Goal: Ask a question

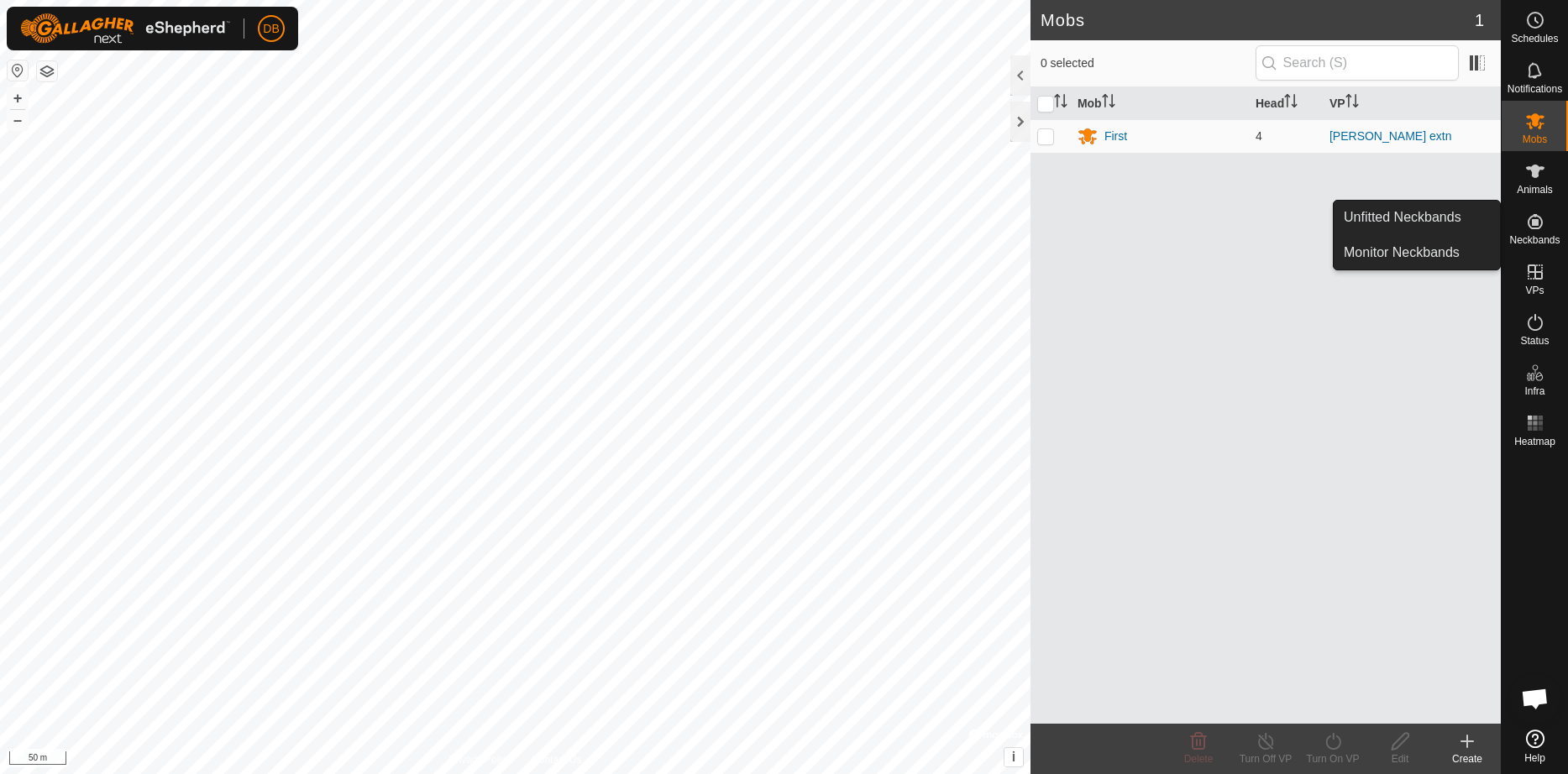
click at [1180, 243] on link "Monitor Neckbands" at bounding box center [1484, 255] width 166 height 34
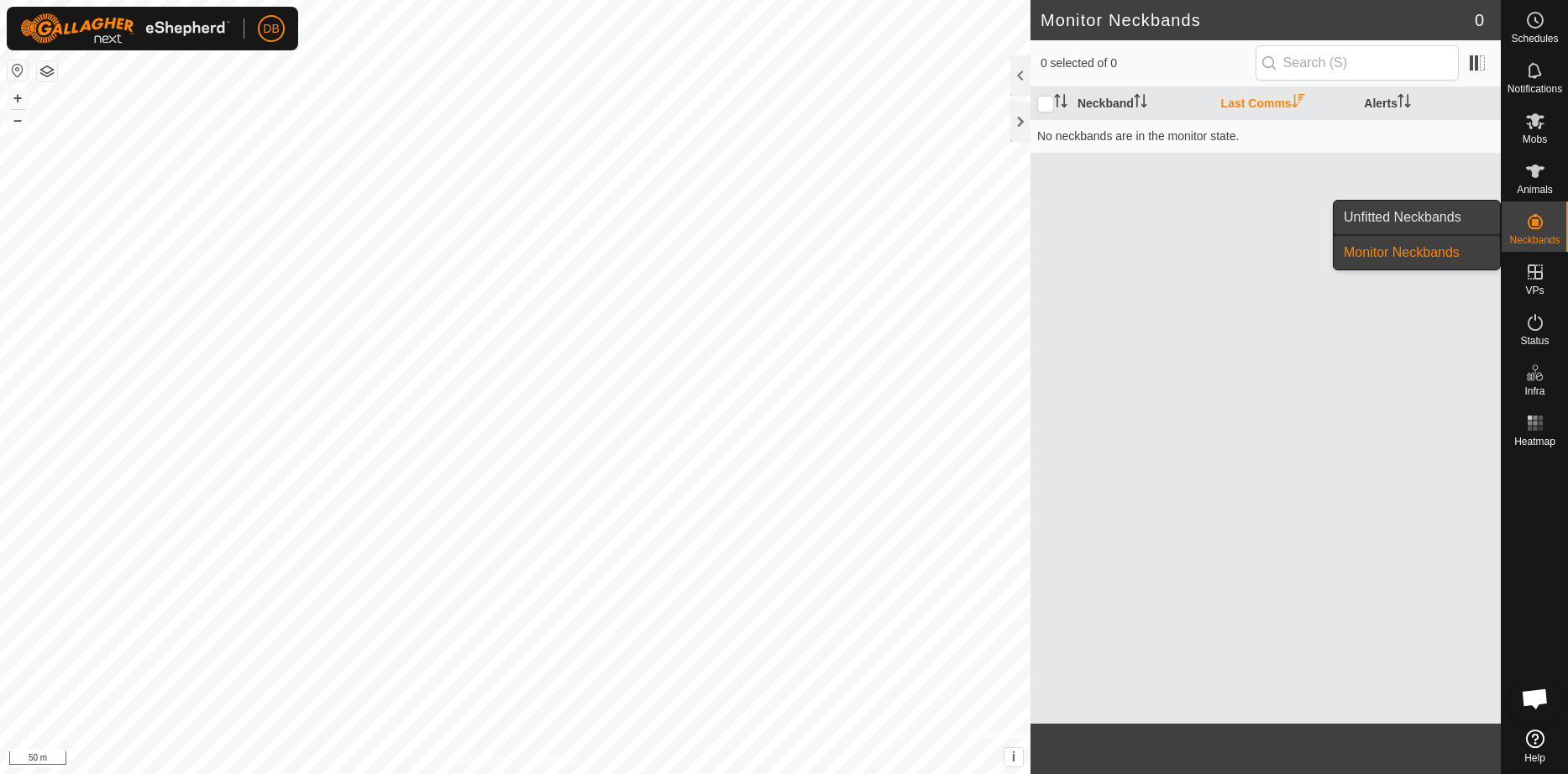
click at [1426, 221] on link "Unfitted Neckbands" at bounding box center [1417, 217] width 166 height 34
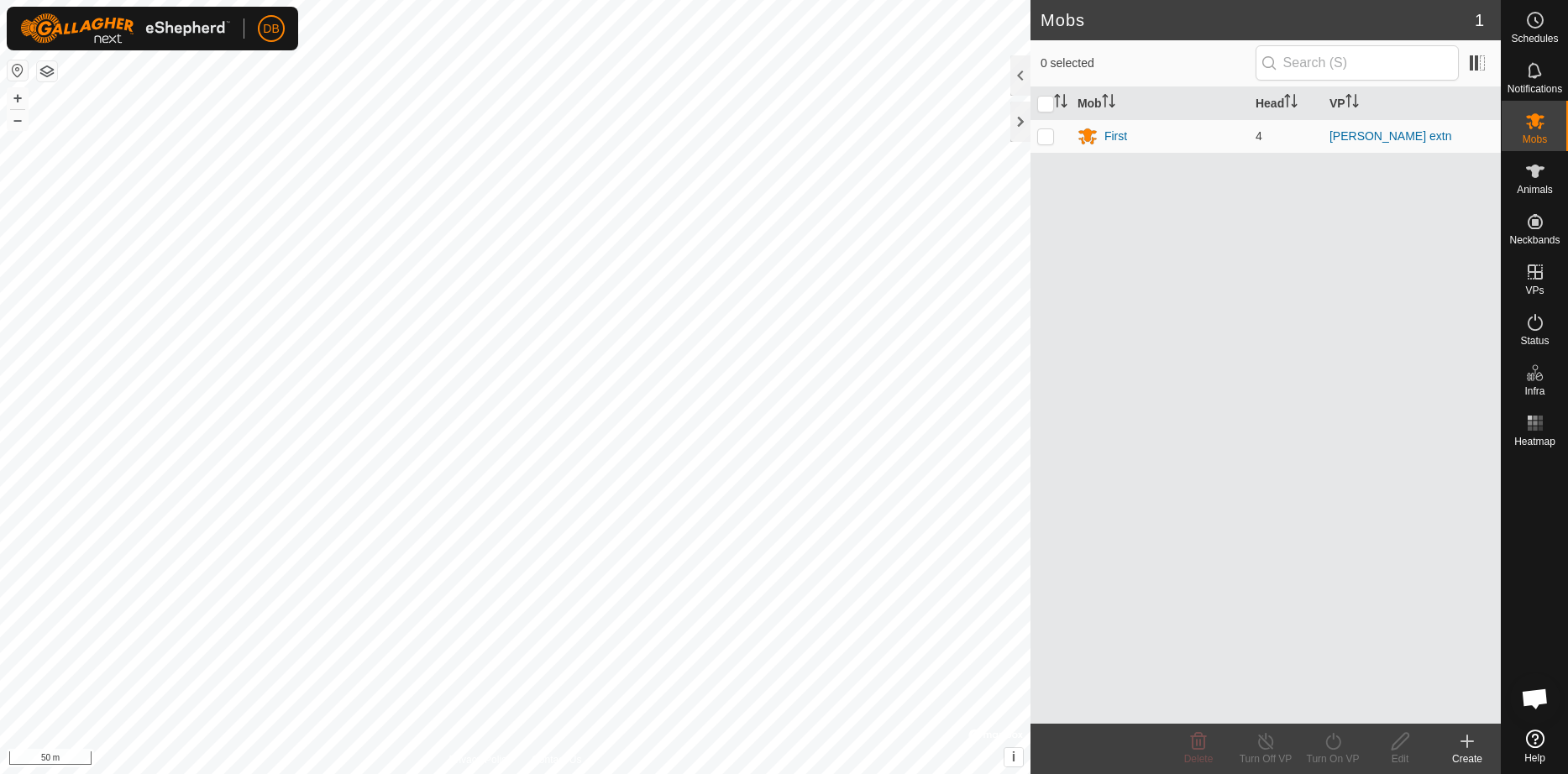
click at [1537, 697] on span "Open chat" at bounding box center [1534, 700] width 28 height 24
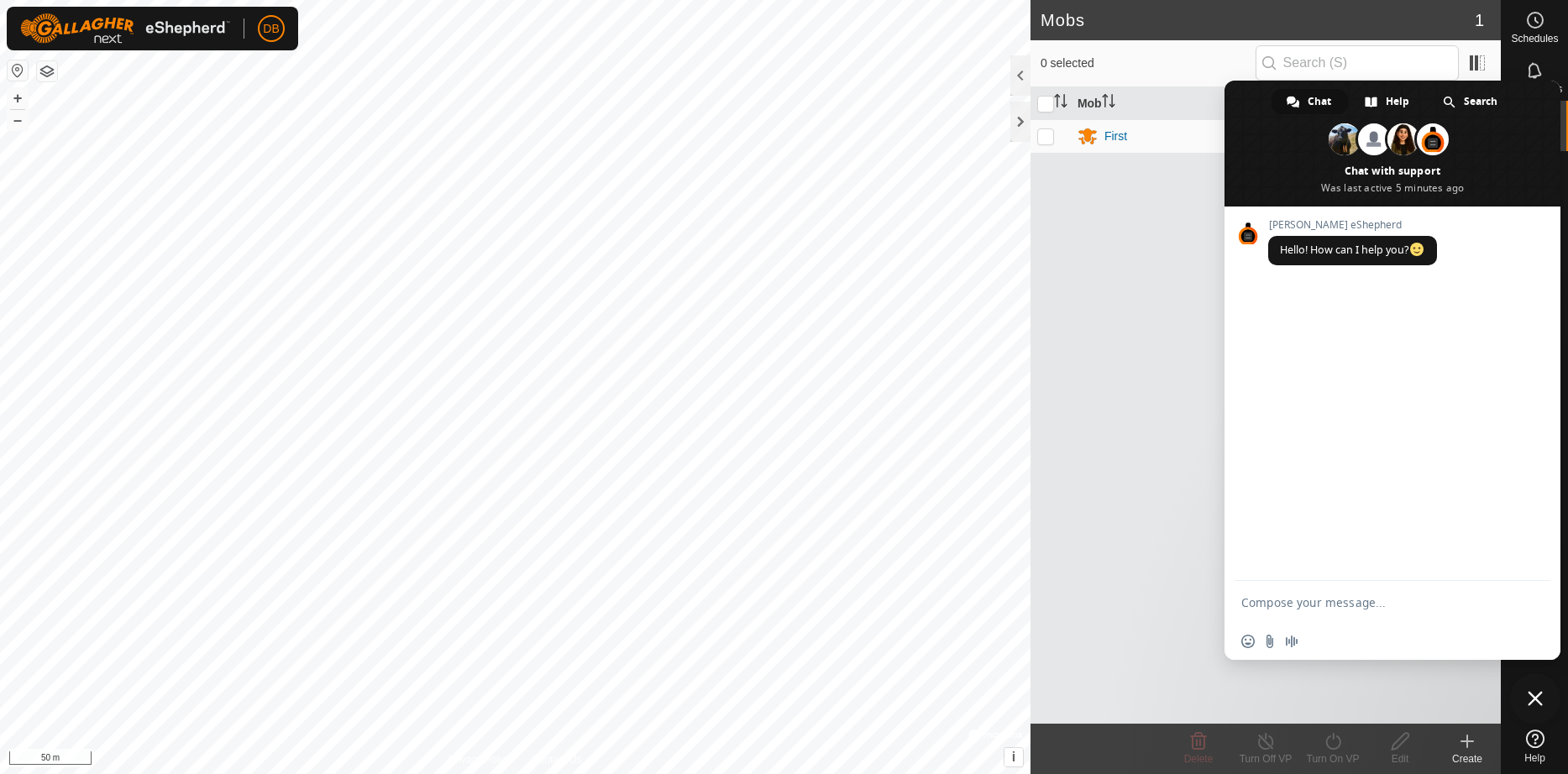
click at [1305, 607] on textarea "Compose your message..." at bounding box center [1374, 603] width 266 height 15
type textarea "what does fast flashing led mean"
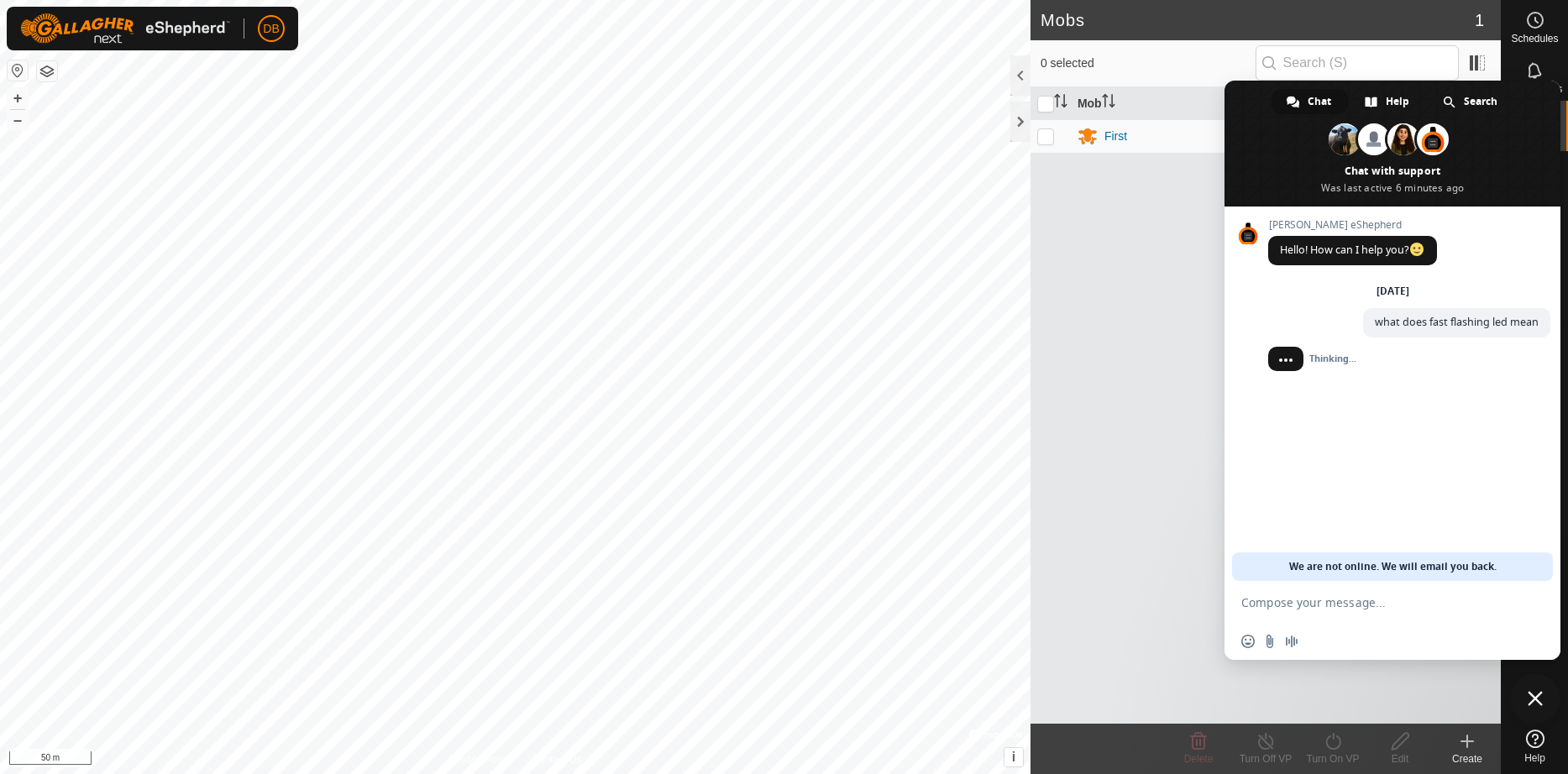
click at [1244, 595] on textarea "Compose your message..." at bounding box center [1374, 603] width 266 height 15
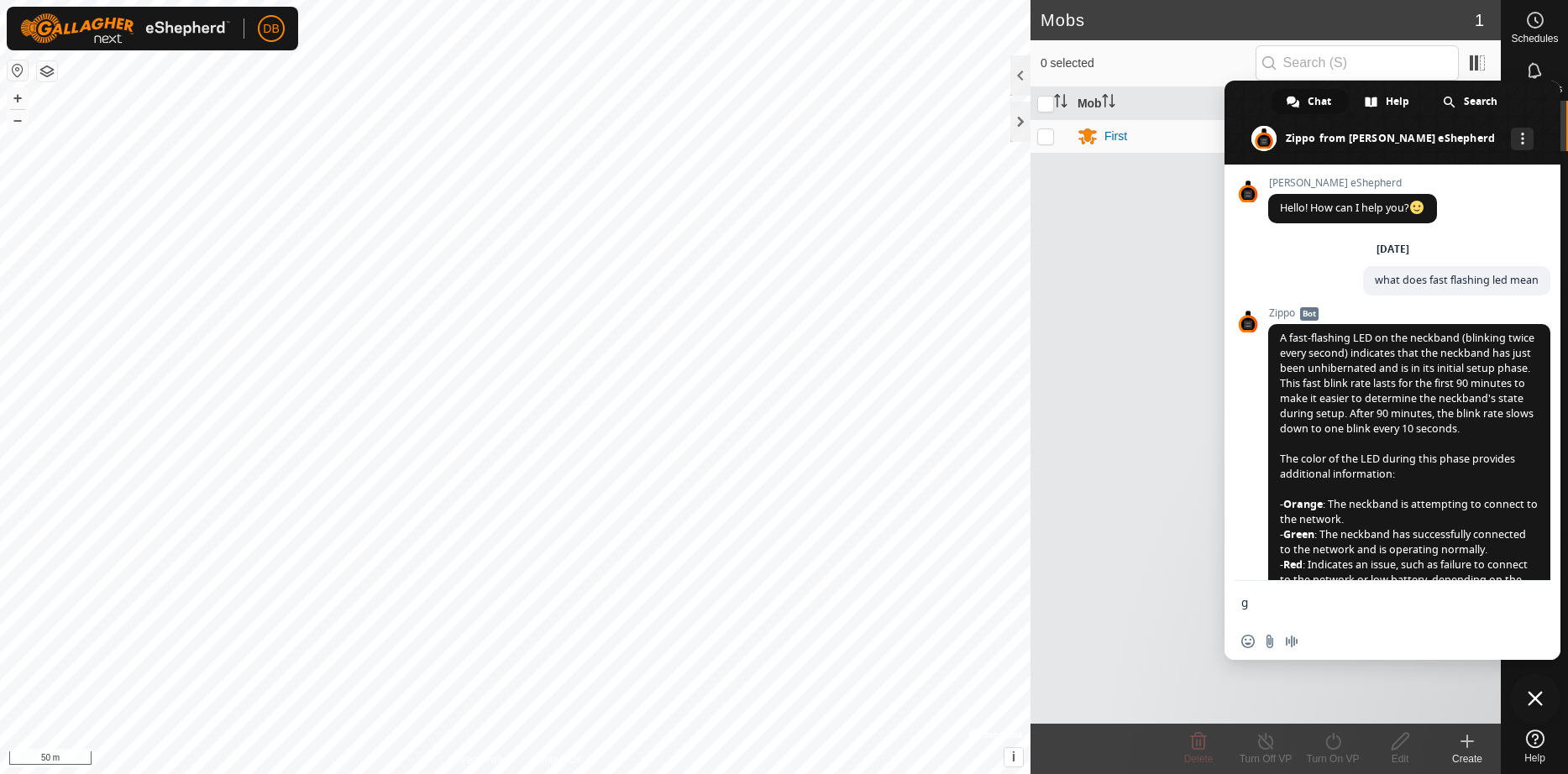
scroll to position [177, 0]
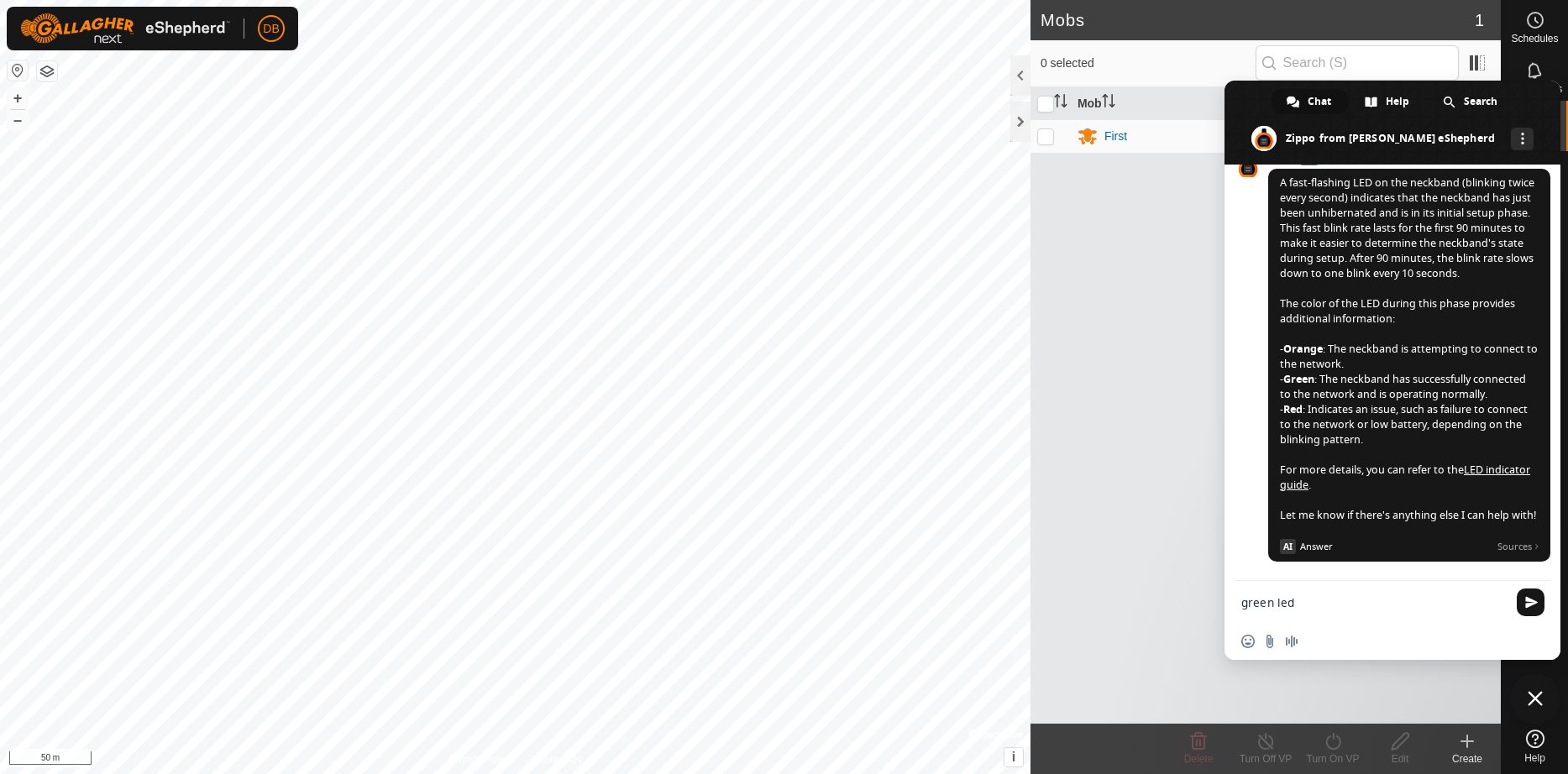
type textarea "green led"
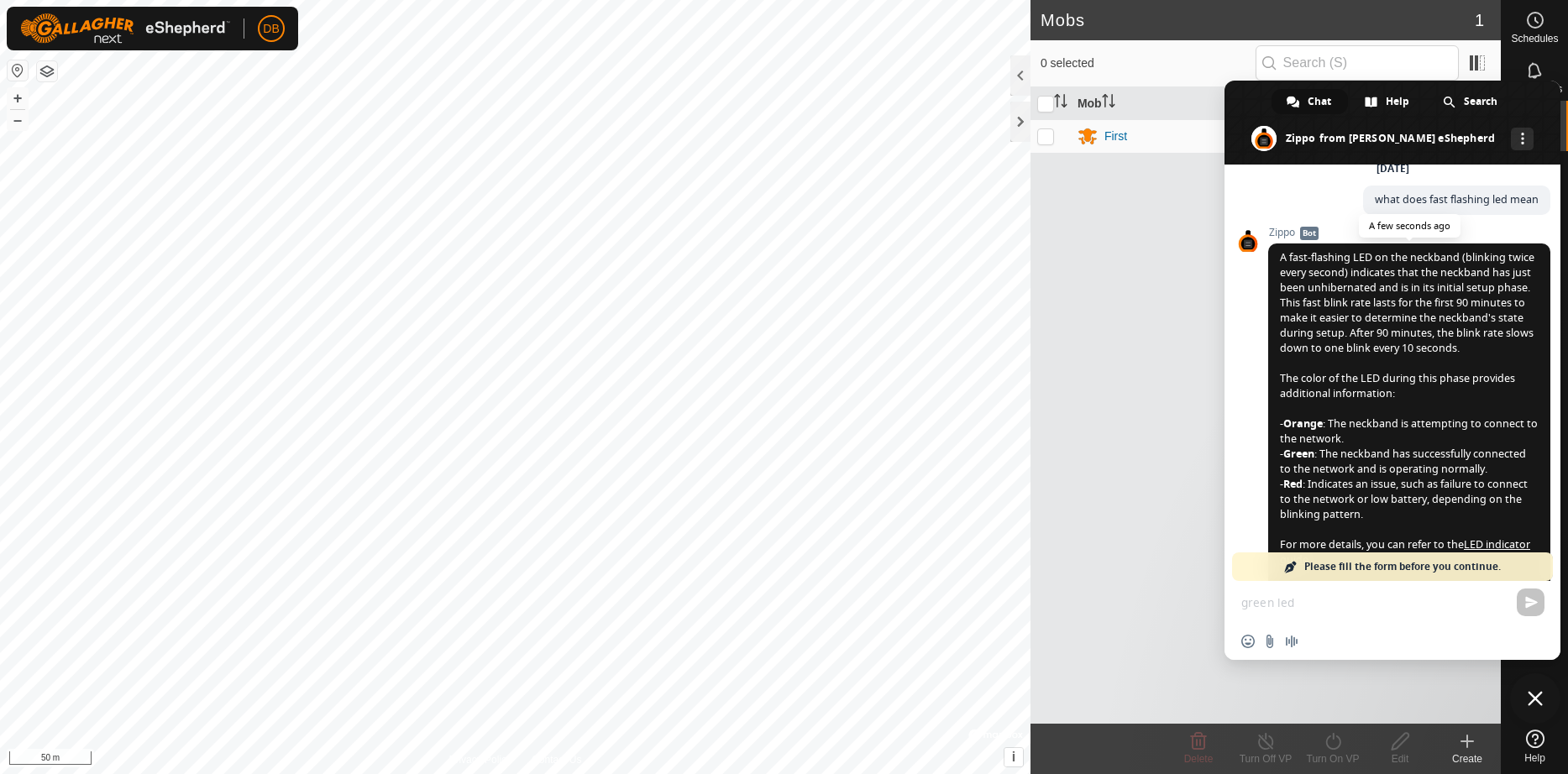
scroll to position [161, 0]
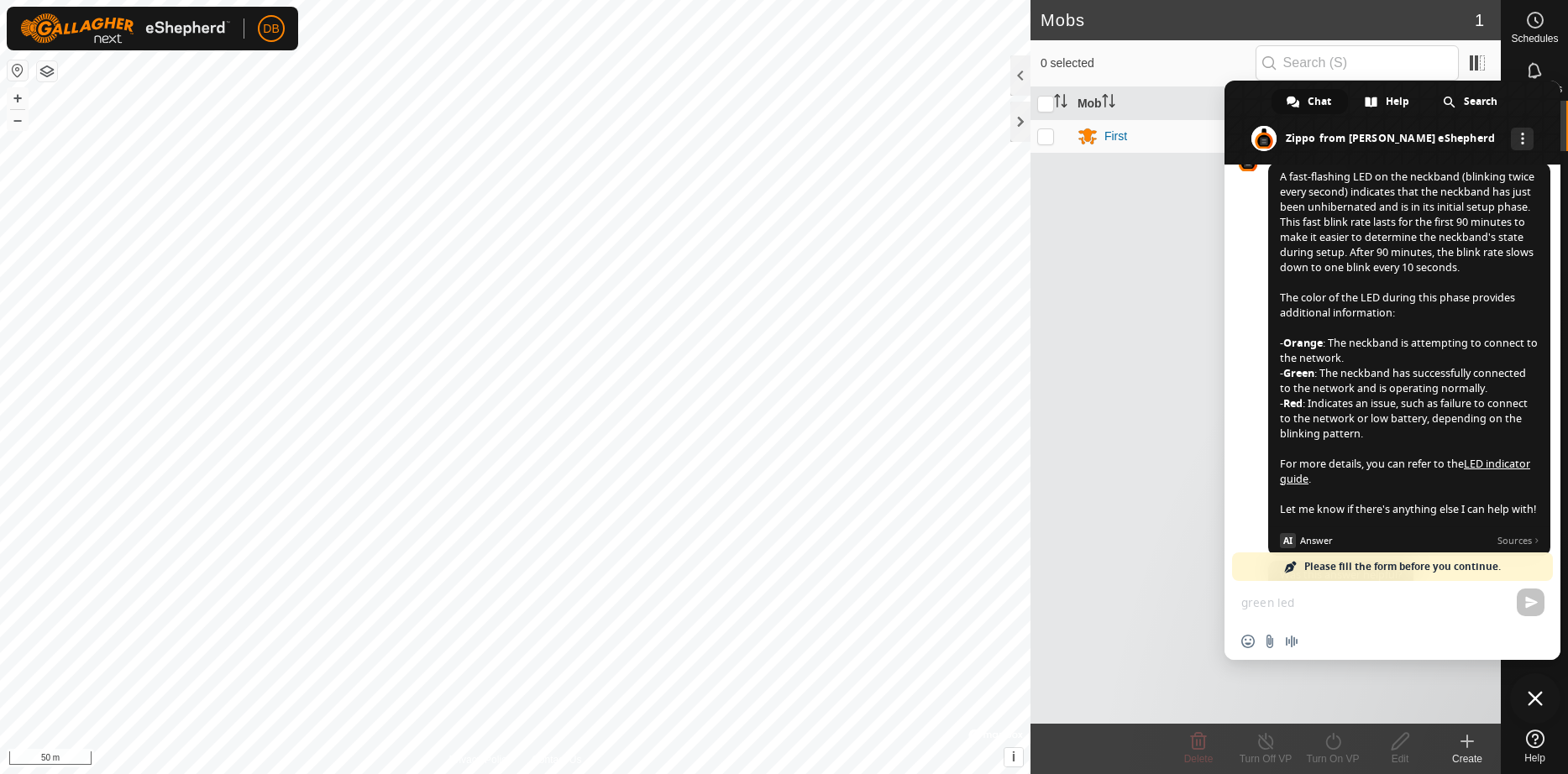
click at [1475, 485] on link "LED indicator guide" at bounding box center [1405, 471] width 250 height 30
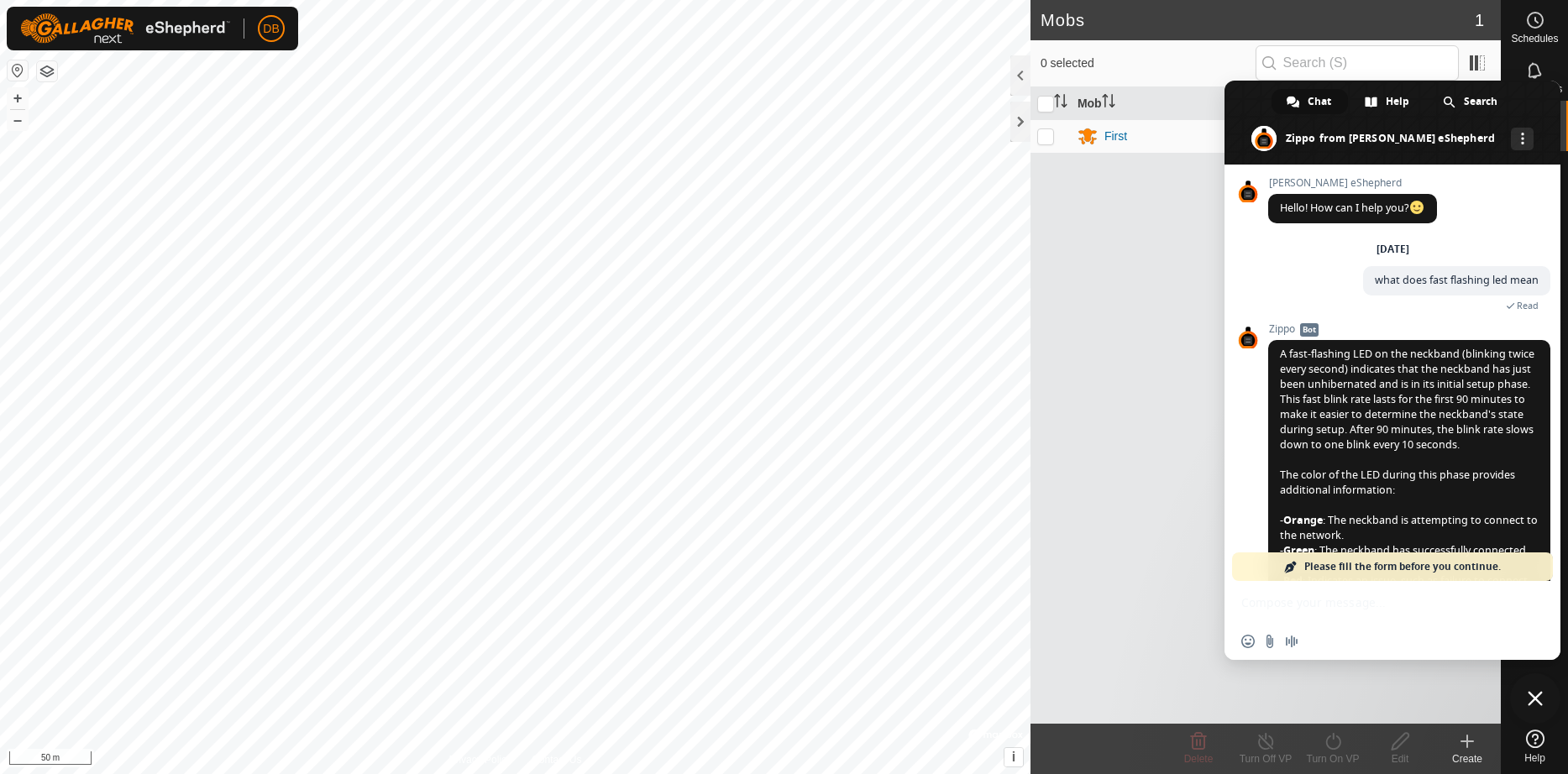
click at [1535, 693] on span "Close chat" at bounding box center [1535, 698] width 15 height 15
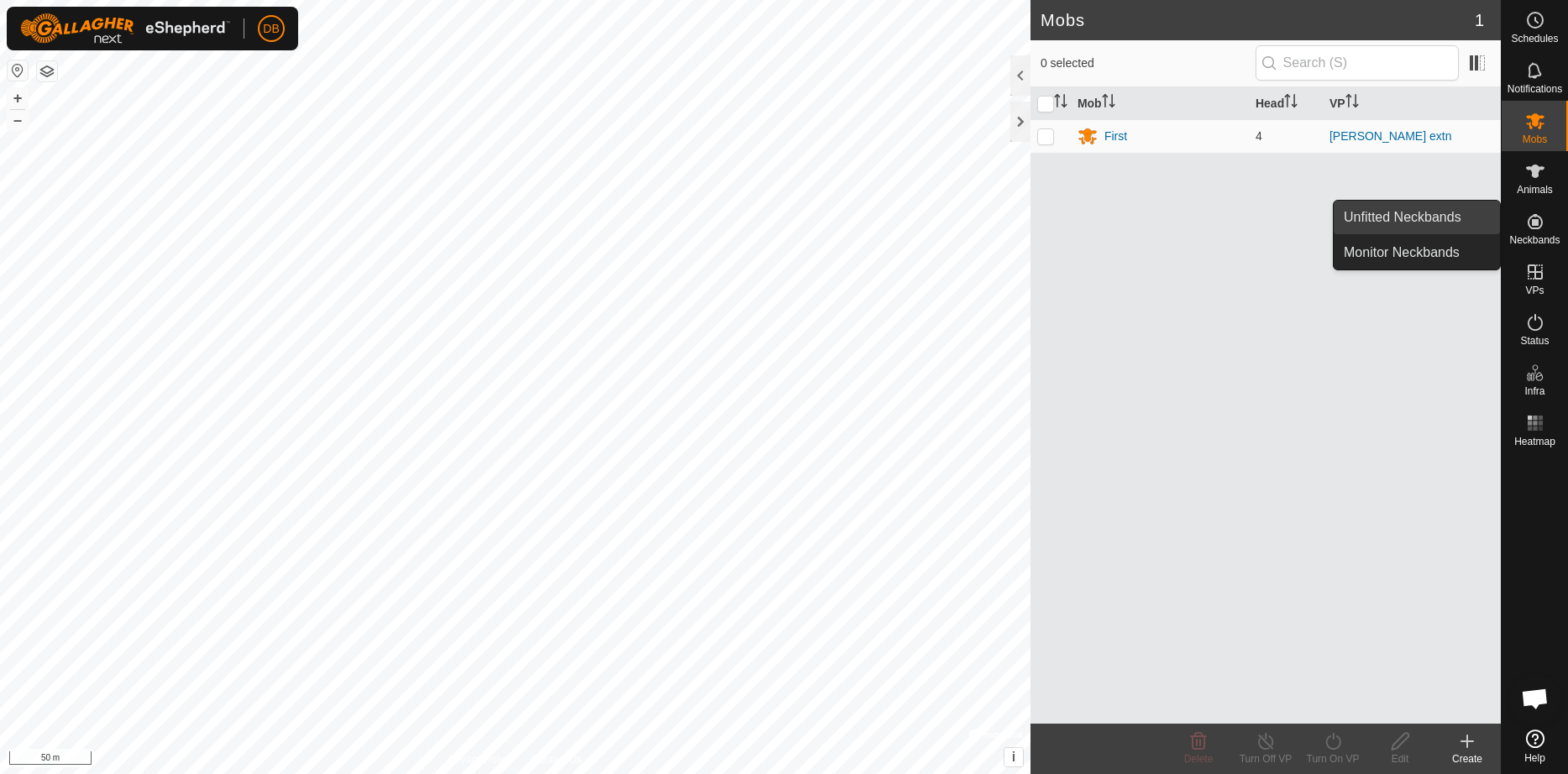
click at [1475, 218] on link "Unfitted Neckbands" at bounding box center [1417, 217] width 166 height 34
